Goal: Transaction & Acquisition: Purchase product/service

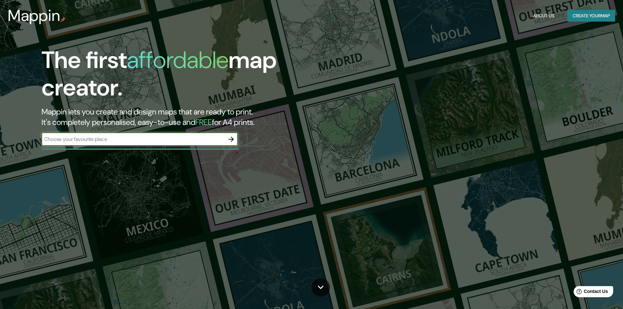
click at [182, 141] on input "text" at bounding box center [133, 139] width 183 height 8
type input "a"
type input "malecon miraflores"
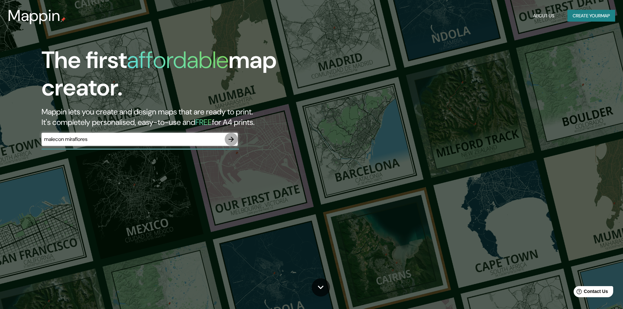
click at [228, 141] on icon "button" at bounding box center [231, 139] width 8 height 8
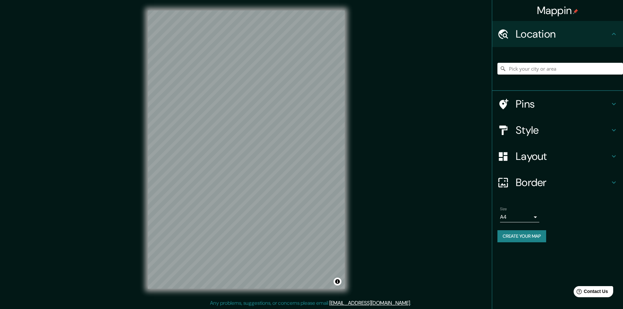
click at [557, 137] on div "Style" at bounding box center [557, 130] width 131 height 26
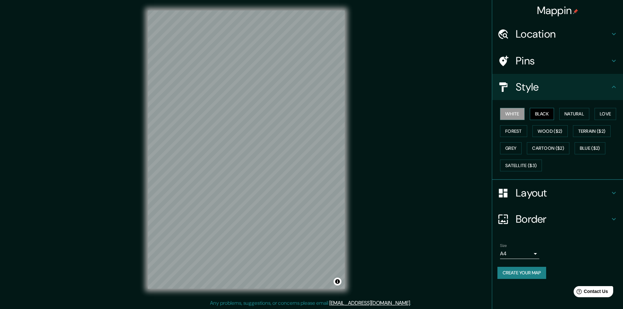
click at [549, 119] on button "Black" at bounding box center [542, 114] width 25 height 12
click at [568, 115] on button "Natural" at bounding box center [574, 114] width 30 height 12
click at [562, 37] on h4 "Location" at bounding box center [563, 33] width 94 height 13
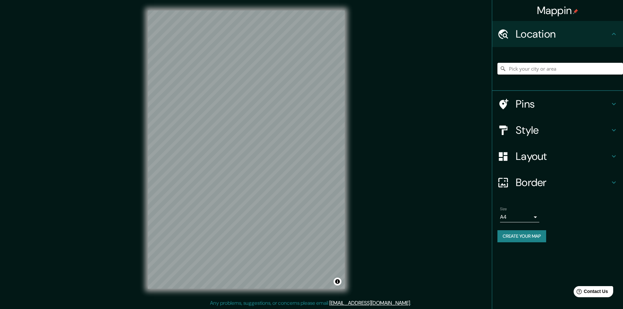
click at [537, 68] on input "Pick your city or area" at bounding box center [560, 69] width 126 height 12
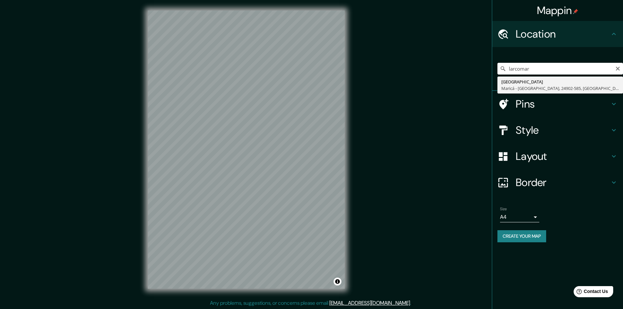
drag, startPoint x: 549, startPoint y: 66, endPoint x: 482, endPoint y: 79, distance: 68.7
click at [481, 79] on div "Mappin Location [GEOGRAPHIC_DATA] [GEOGRAPHIC_DATA] - [GEOGRAPHIC_DATA], [GEOGR…" at bounding box center [311, 155] width 623 height 310
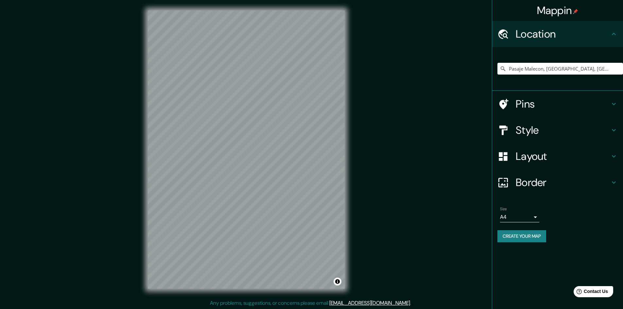
click at [129, 130] on div "Mappin Location [GEOGRAPHIC_DATA] [GEOGRAPHIC_DATA], [GEOGRAPHIC_DATA], [GEOGRA…" at bounding box center [311, 155] width 623 height 310
click at [378, 194] on div "Mappin Location [GEOGRAPHIC_DATA] [GEOGRAPHIC_DATA], [GEOGRAPHIC_DATA], [GEOGRA…" at bounding box center [311, 155] width 623 height 310
drag, startPoint x: 609, startPoint y: 69, endPoint x: 480, endPoint y: 68, distance: 128.2
click at [477, 70] on div "Mappin Location [GEOGRAPHIC_DATA] [GEOGRAPHIC_DATA], [GEOGRAPHIC_DATA], [GEOGRA…" at bounding box center [311, 155] width 623 height 310
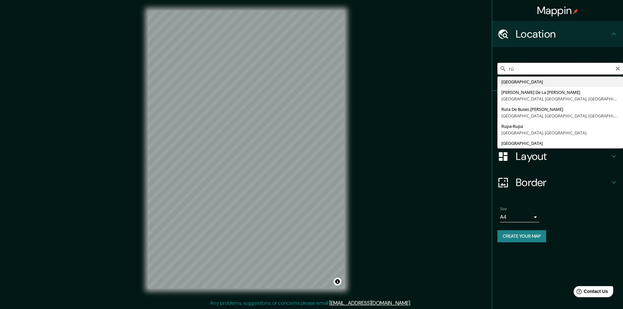
type input "r"
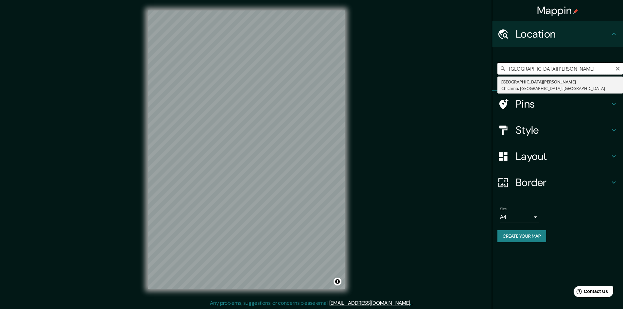
drag, startPoint x: 605, startPoint y: 71, endPoint x: 475, endPoint y: 80, distance: 129.8
click at [475, 80] on div "Mappin Location [GEOGRAPHIC_DATA][PERSON_NAME] [GEOGRAPHIC_DATA][PERSON_NAME], …" at bounding box center [311, 155] width 623 height 310
type input "centro comercial larcomar"
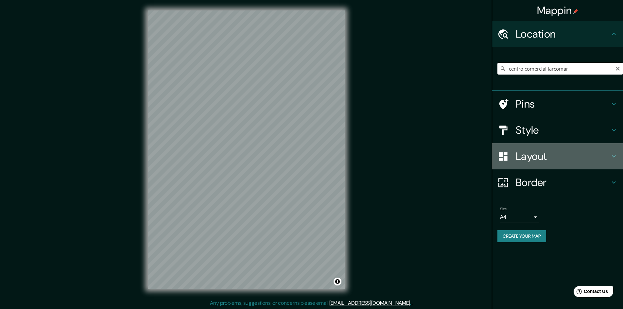
click at [539, 155] on h4 "Layout" at bounding box center [563, 156] width 94 height 13
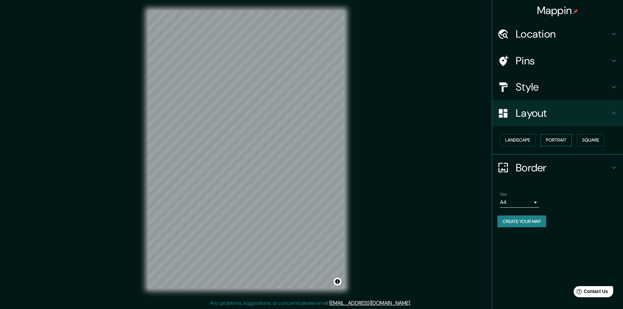
click at [556, 143] on button "Portrait" at bounding box center [556, 140] width 31 height 12
click at [532, 144] on button "Landscape" at bounding box center [517, 140] width 35 height 12
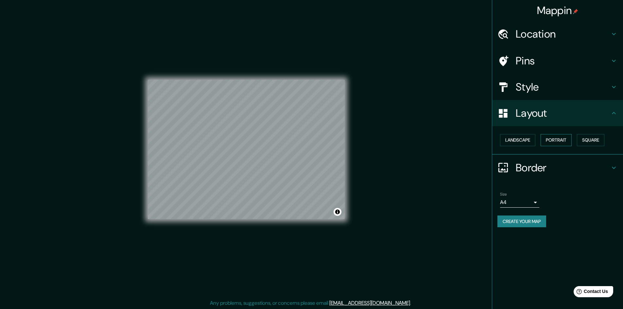
click at [551, 141] on button "Portrait" at bounding box center [556, 140] width 31 height 12
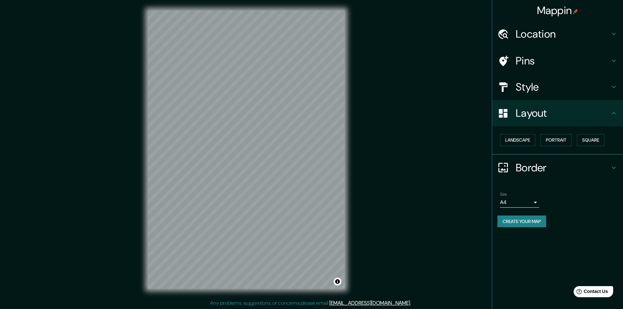
click at [557, 89] on h4 "Style" at bounding box center [563, 86] width 94 height 13
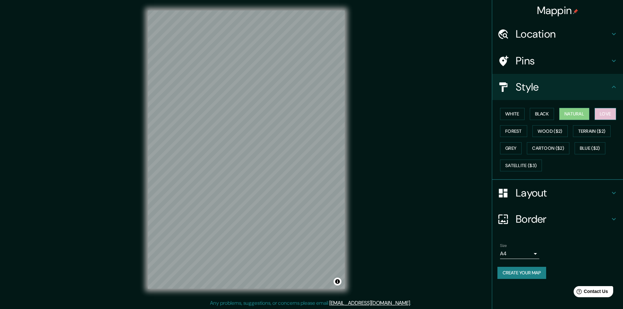
click at [612, 109] on button "Love" at bounding box center [606, 114] width 22 height 12
click at [517, 136] on button "Forest" at bounding box center [513, 131] width 27 height 12
click at [539, 130] on button "Wood ($2)" at bounding box center [549, 131] width 35 height 12
click at [590, 131] on button "Terrain ($2)" at bounding box center [592, 131] width 38 height 12
click at [553, 135] on button "Wood ($2)" at bounding box center [549, 131] width 35 height 12
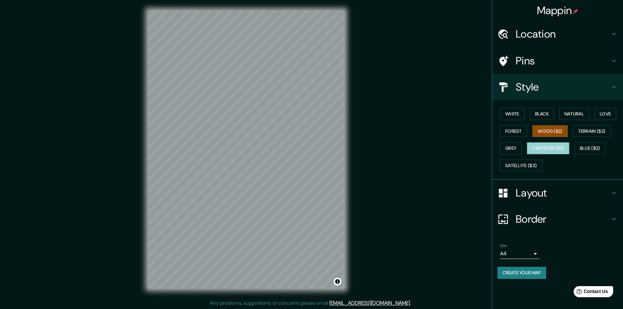
click at [533, 148] on button "Cartoon ($2)" at bounding box center [548, 148] width 43 height 12
click at [508, 148] on button "Grey" at bounding box center [511, 148] width 22 height 12
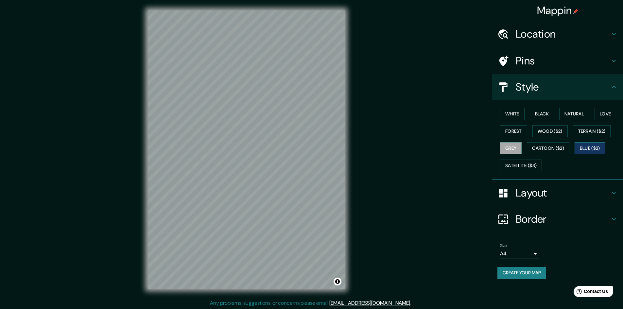
click at [605, 150] on button "Blue ($2)" at bounding box center [590, 148] width 31 height 12
click at [524, 165] on button "Satellite ($3)" at bounding box center [521, 166] width 42 height 12
click at [355, 163] on div "Mappin Location centro comercial larcomar Centro Comercial [GEOGRAPHIC_DATA] - …" at bounding box center [311, 155] width 623 height 310
click at [348, 187] on div "© Mapbox © OpenStreetMap Improve this map © Maxar" at bounding box center [246, 149] width 218 height 299
click at [127, 108] on div "Mappin Location centro comercial larcomar Centro Comercial [GEOGRAPHIC_DATA] - …" at bounding box center [311, 155] width 623 height 310
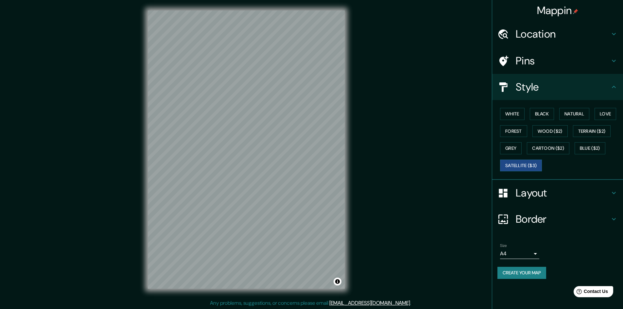
click at [183, 185] on div "© Mapbox © OpenStreetMap Improve this map © Maxar" at bounding box center [246, 149] width 218 height 299
drag, startPoint x: 146, startPoint y: 164, endPoint x: 135, endPoint y: 170, distance: 12.7
click at [121, 169] on div "Mappin Location centro comercial larcomar Centro Comercial [GEOGRAPHIC_DATA] - …" at bounding box center [311, 155] width 623 height 310
click at [200, 180] on div "© Mapbox © OpenStreetMap Improve this map © Maxar" at bounding box center [246, 149] width 218 height 299
